Goal: Use online tool/utility: Utilize a website feature to perform a specific function

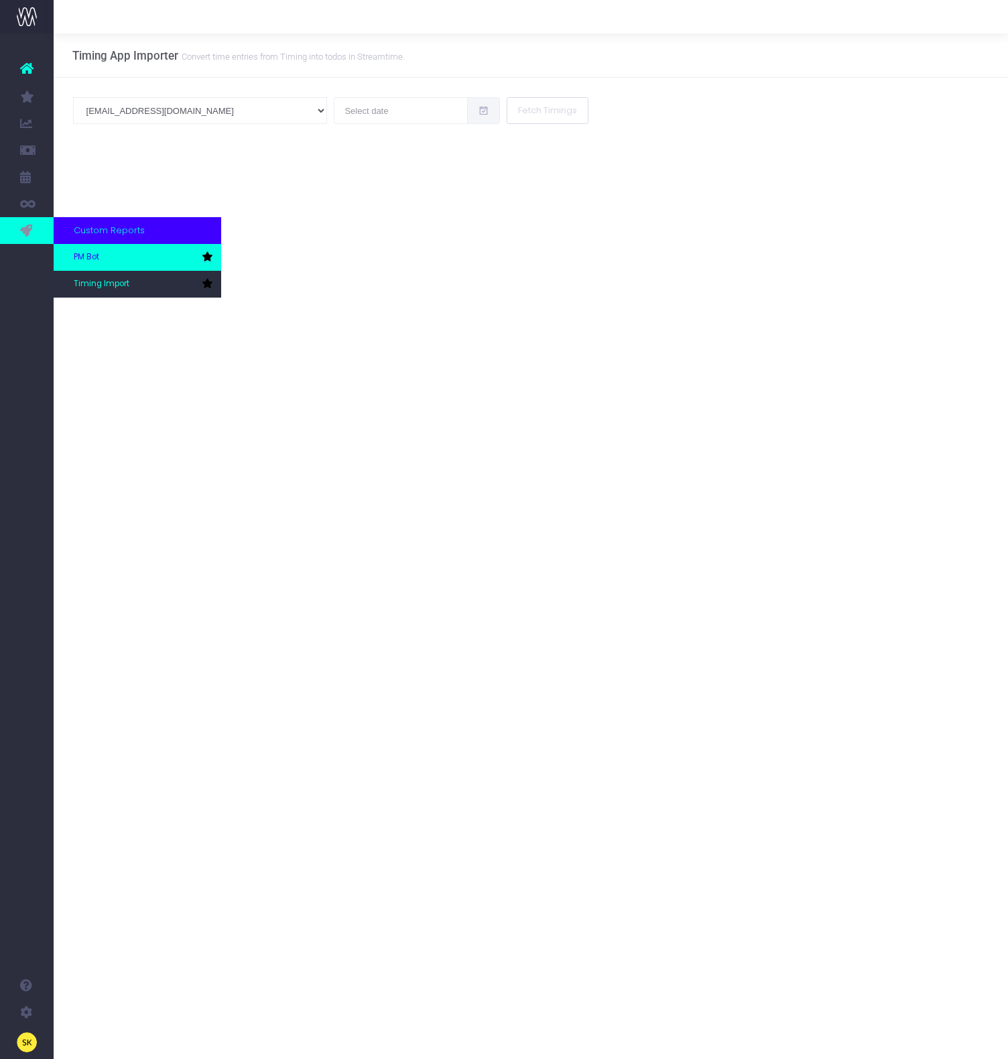
click at [73, 252] on link "PM Bot" at bounding box center [138, 257] width 168 height 27
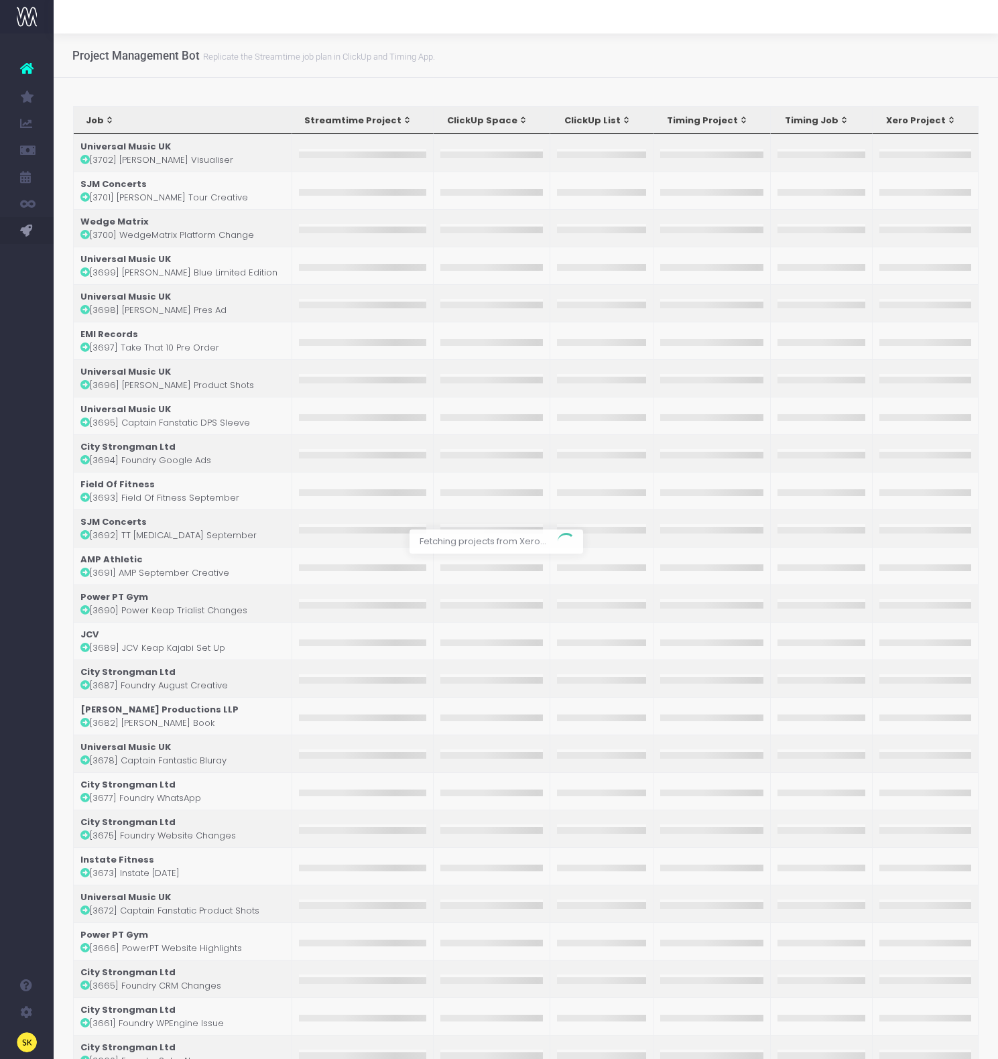
click at [569, 245] on div at bounding box center [499, 529] width 998 height 1059
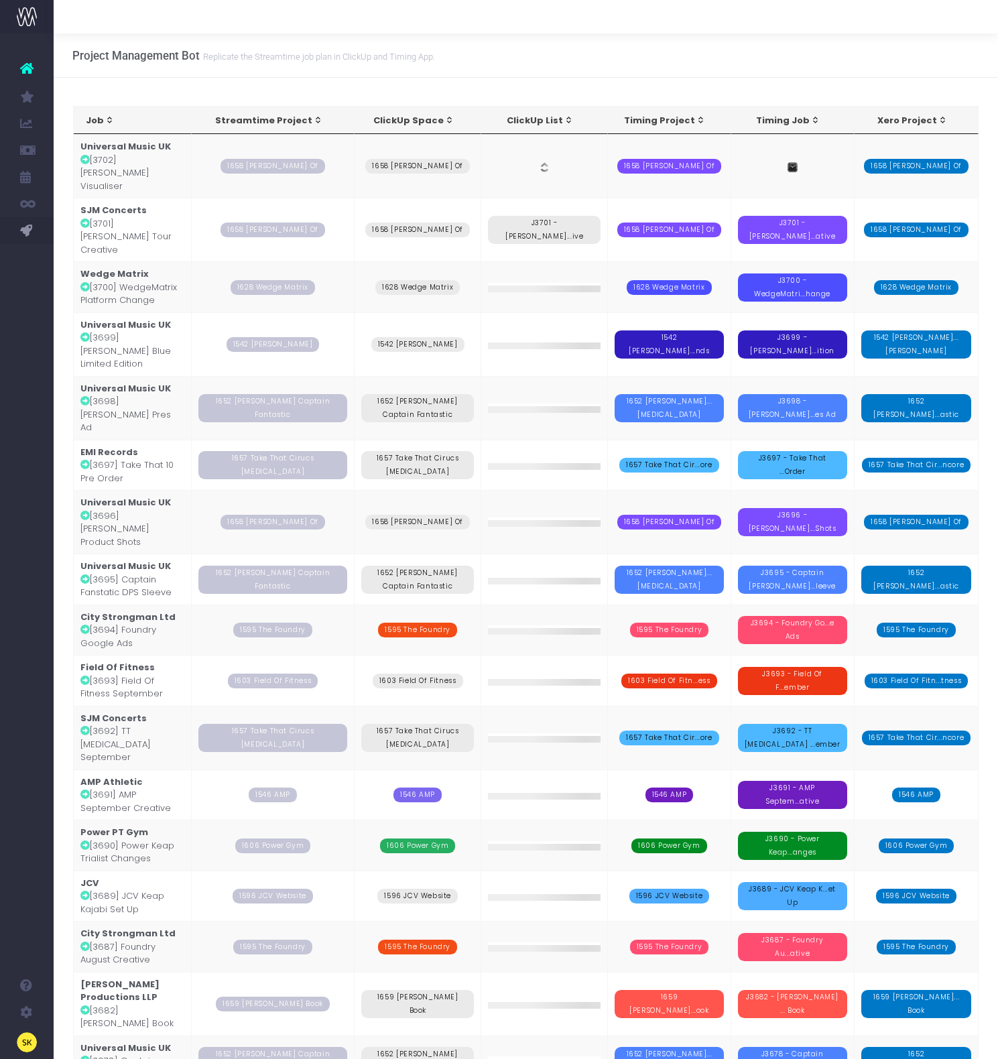
click at [150, 162] on td "Universal Music UK [3702] [PERSON_NAME] Visualiser" at bounding box center [133, 166] width 118 height 64
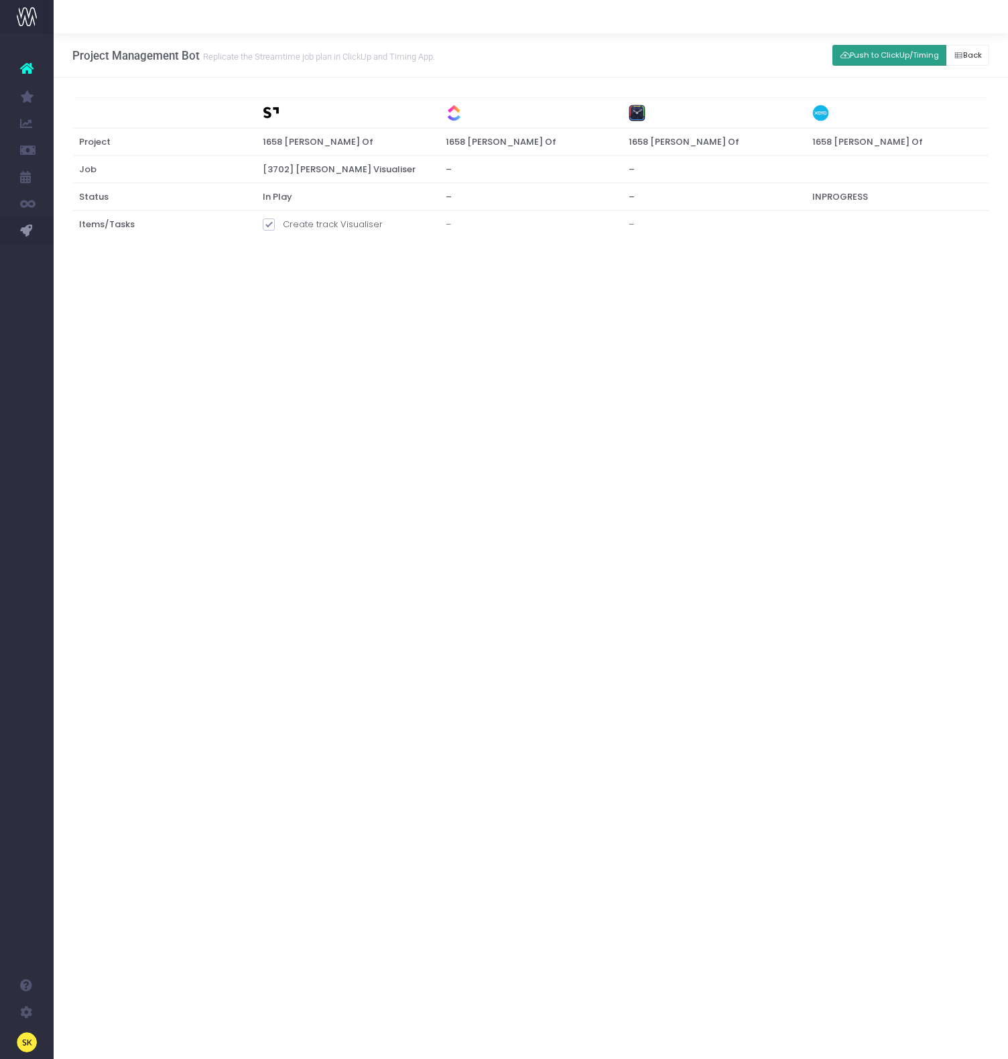
click at [881, 66] on div "Push to ClickUp/Timing Back" at bounding box center [911, 55] width 157 height 27
click at [892, 56] on button "Push to ClickUp/Timing" at bounding box center [890, 55] width 114 height 21
